Goal: Navigation & Orientation: Find specific page/section

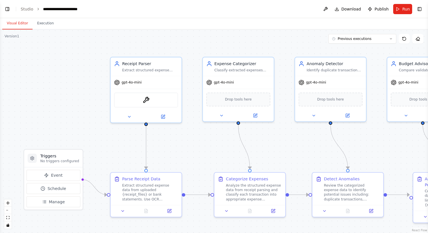
scroll to position [610, 0]
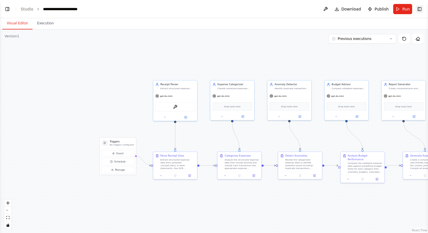
click at [420, 11] on button "Toggle Right Sidebar" at bounding box center [420, 9] width 8 height 8
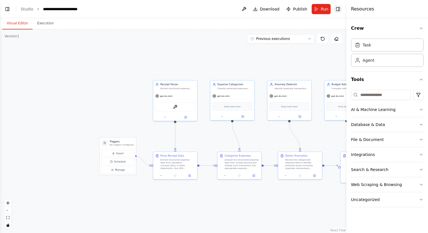
click at [342, 11] on button "Toggle Right Sidebar" at bounding box center [338, 9] width 8 height 8
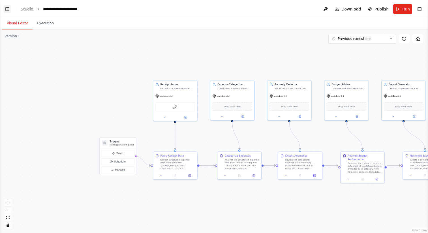
click at [6, 9] on button "Toggle Left Sidebar" at bounding box center [7, 9] width 8 height 8
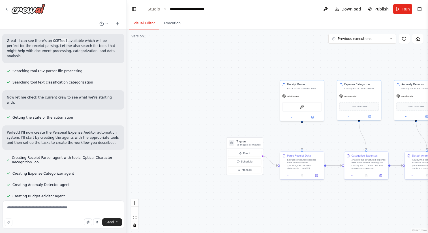
scroll to position [0, 0]
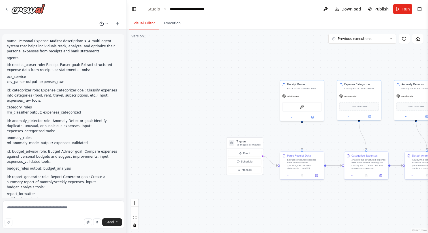
click at [107, 24] on icon at bounding box center [107, 23] width 2 height 1
click at [119, 24] on div at bounding box center [63, 116] width 127 height 233
click at [119, 24] on icon at bounding box center [117, 24] width 3 height 0
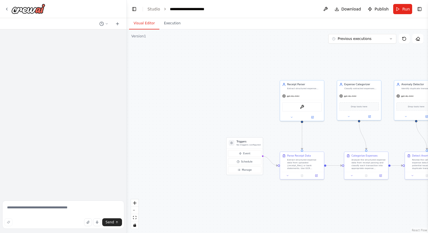
click at [175, 95] on div ".deletable-edge-delete-btn { width: 20px; height: 20px; border: 0px solid #ffff…" at bounding box center [277, 131] width 301 height 204
click at [167, 22] on button "Execution" at bounding box center [172, 24] width 26 height 12
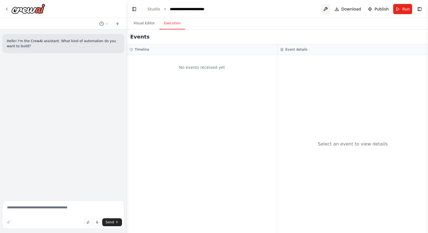
click at [327, 7] on button at bounding box center [325, 9] width 9 height 10
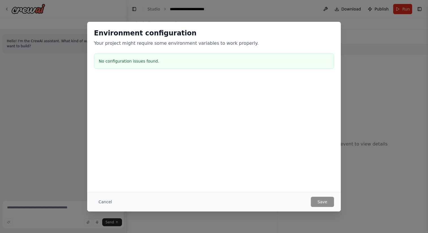
click at [251, 8] on div "Environment configuration Your project might require some environment variables…" at bounding box center [214, 116] width 428 height 233
click at [64, 9] on div "Environment configuration Your project might require some environment variables…" at bounding box center [214, 116] width 428 height 233
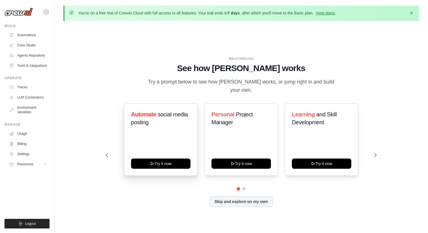
scroll to position [20, 0]
